Goal: Task Accomplishment & Management: Use online tool/utility

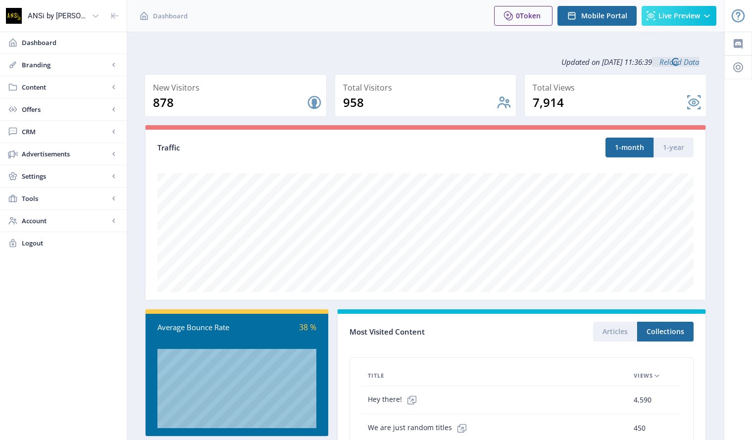
click at [28, 133] on span "CRM" at bounding box center [65, 132] width 87 height 10
click at [37, 152] on span "Readers" at bounding box center [74, 154] width 85 height 10
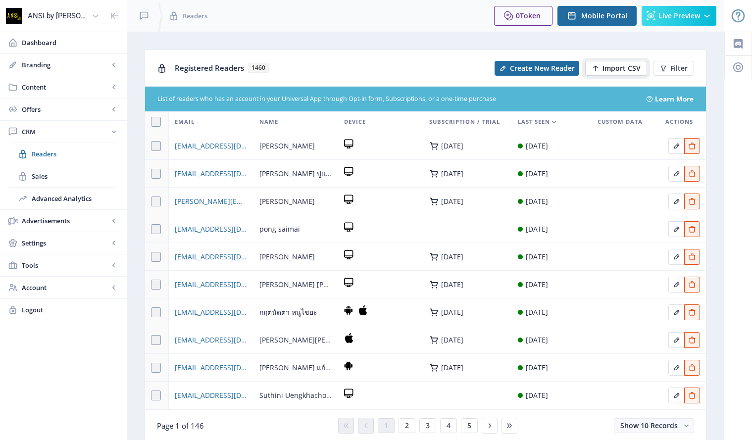
click at [605, 70] on span "Import CSV" at bounding box center [621, 68] width 38 height 8
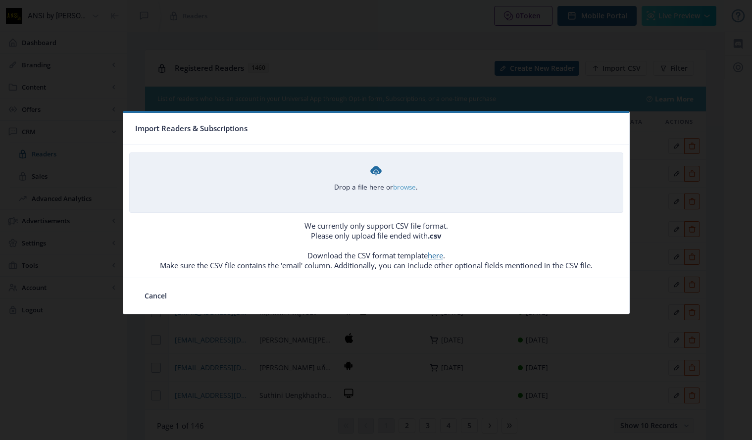
click at [0, 0] on link "browse" at bounding box center [0, 0] width 0 height 0
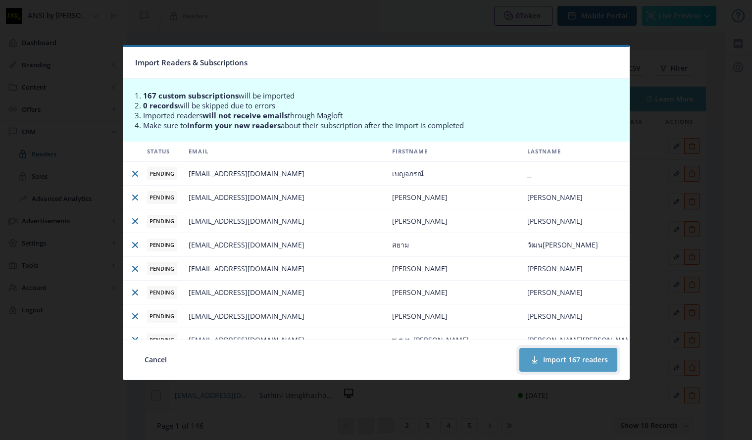
click at [550, 358] on button "Import 167 readers" at bounding box center [568, 360] width 98 height 24
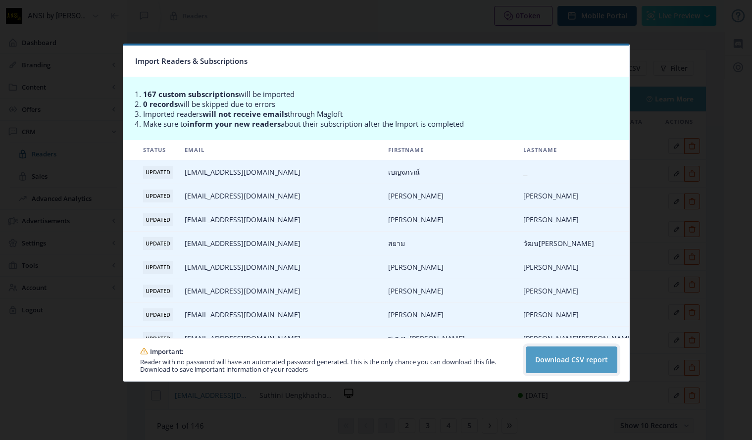
click at [567, 356] on button "Download CSV report" at bounding box center [572, 360] width 92 height 27
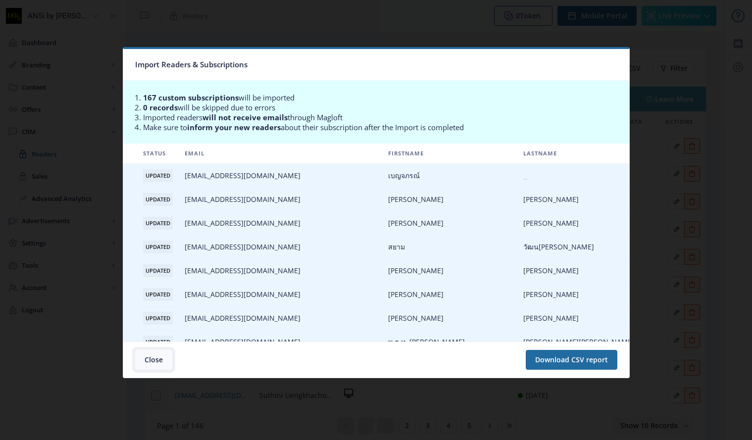
click at [148, 355] on button "Close" at bounding box center [153, 360] width 37 height 20
